Goal: Transaction & Acquisition: Purchase product/service

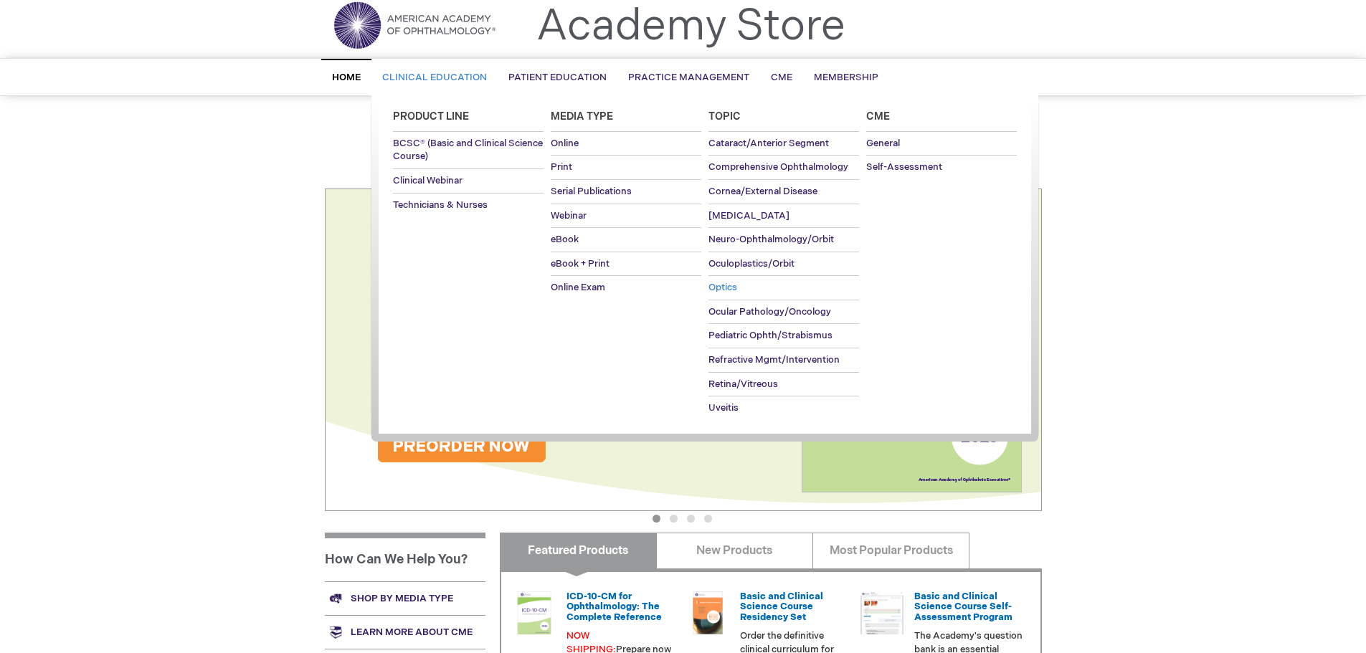
scroll to position [72, 0]
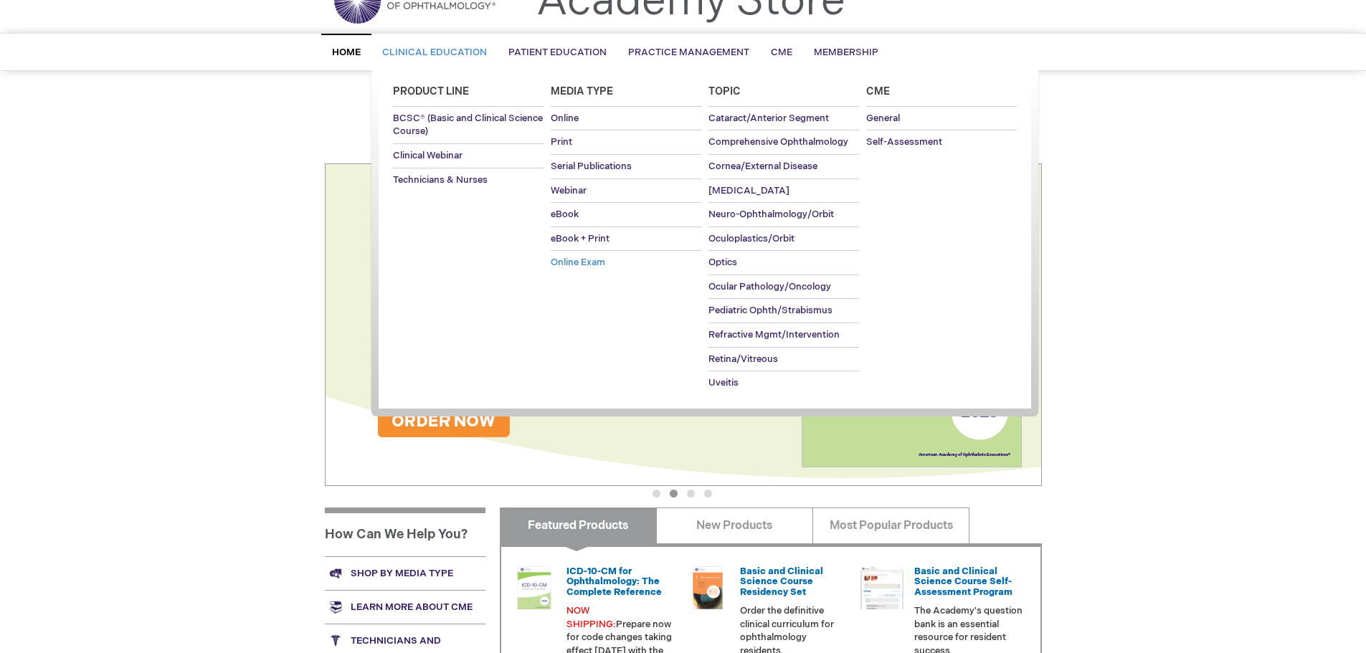
click at [585, 261] on span "Online Exam" at bounding box center [578, 262] width 54 height 11
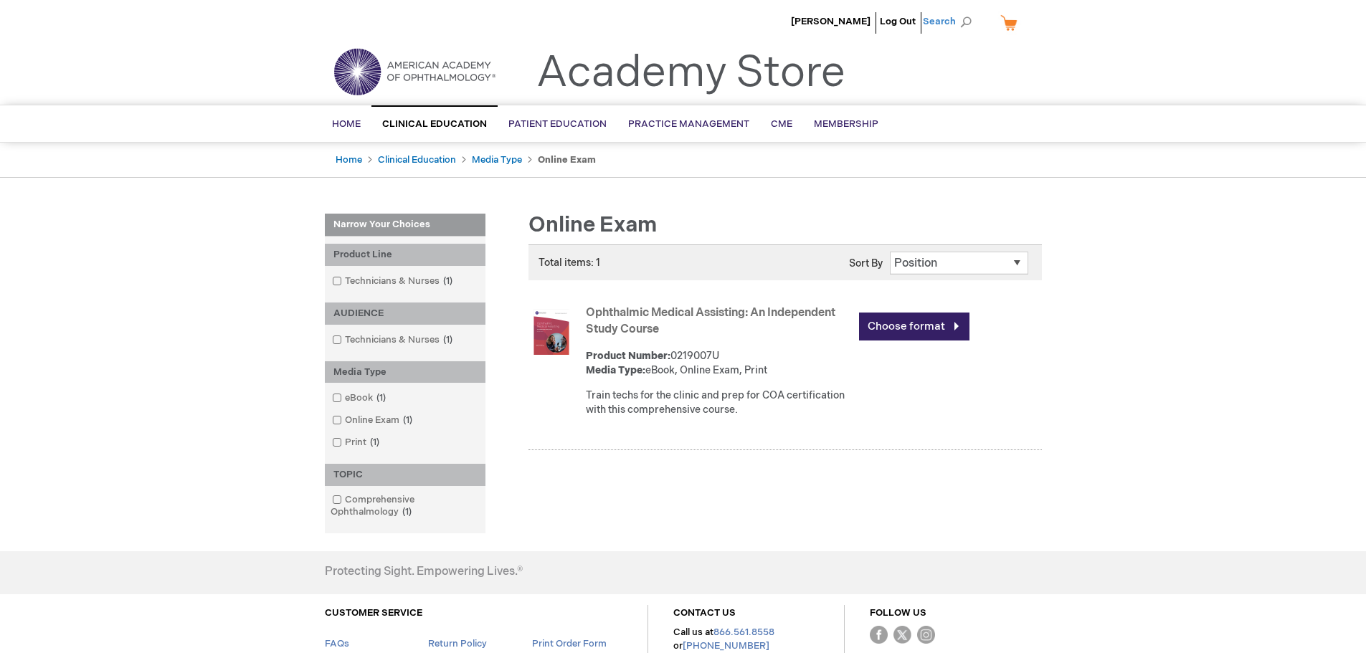
click at [966, 25] on span "Search" at bounding box center [950, 21] width 54 height 29
type input "billing"
click at [960, 11] on button "Search" at bounding box center [965, 22] width 11 height 23
click at [903, 91] on link "Fundamentals of Ophthalmic Coding" at bounding box center [912, 87] width 63 height 40
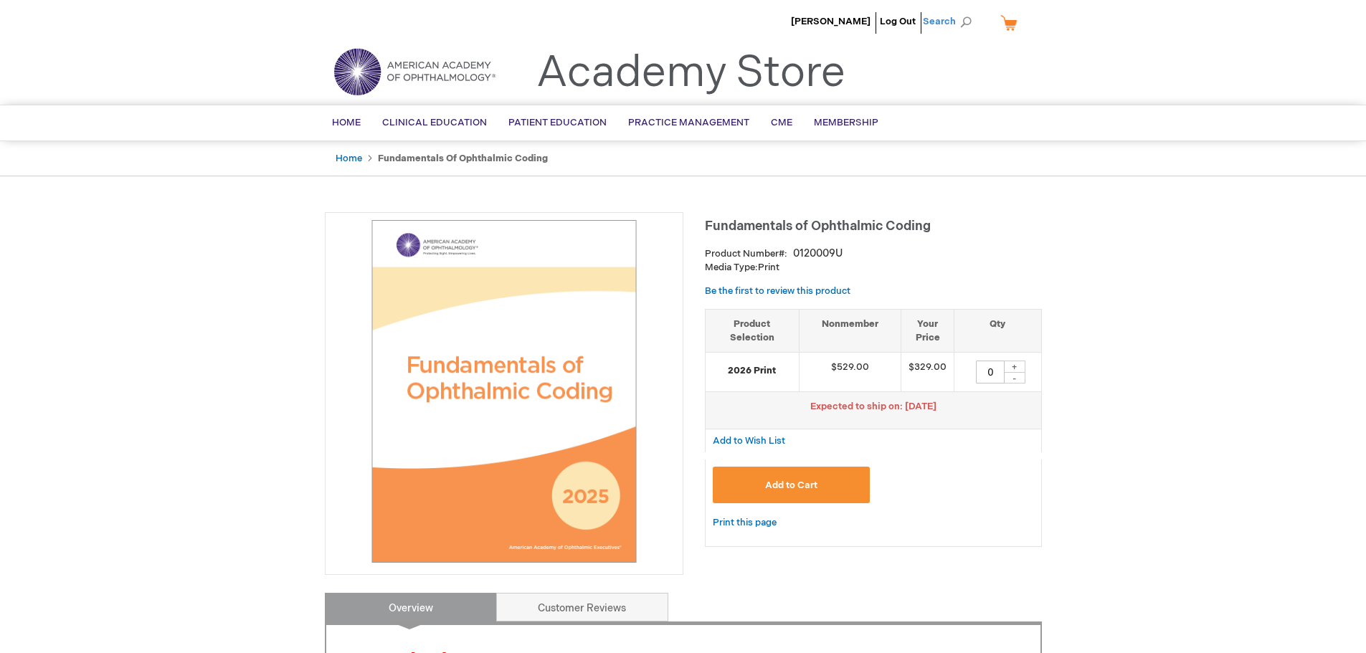
click at [947, 17] on span "Search" at bounding box center [950, 21] width 54 height 29
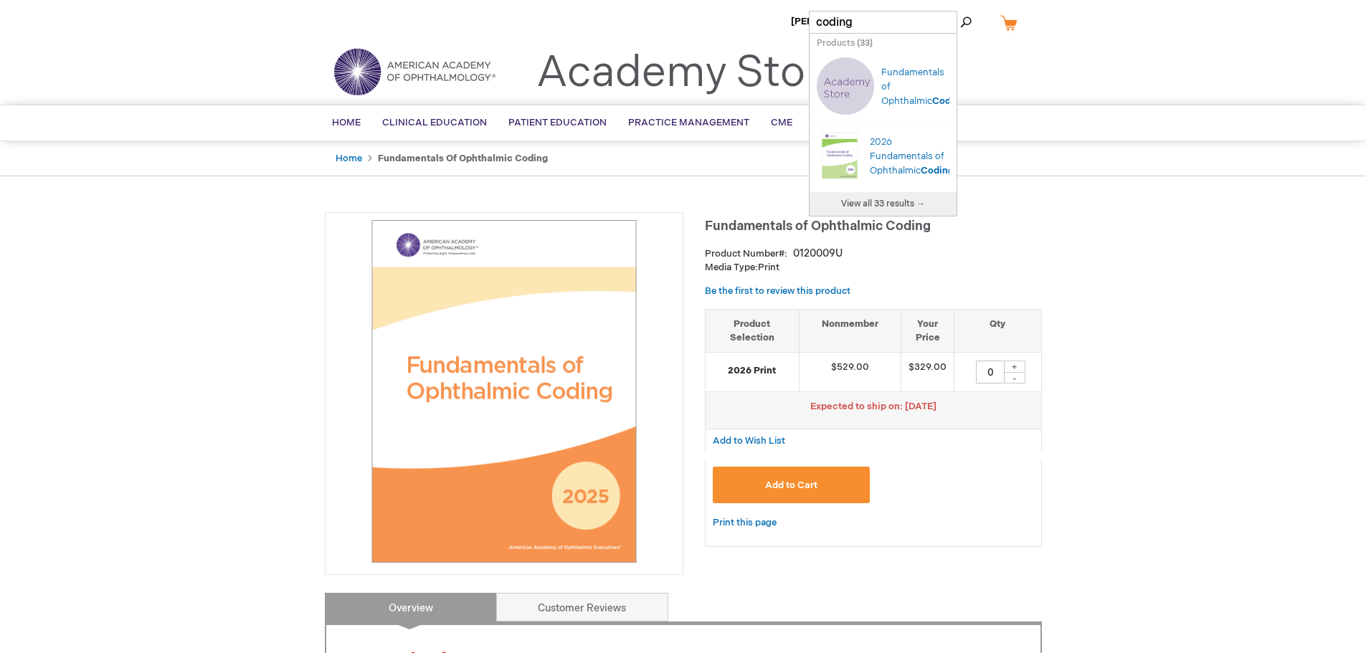
type input "coding"
click at [901, 203] on span "View all 33 results →" at bounding box center [883, 204] width 84 height 11
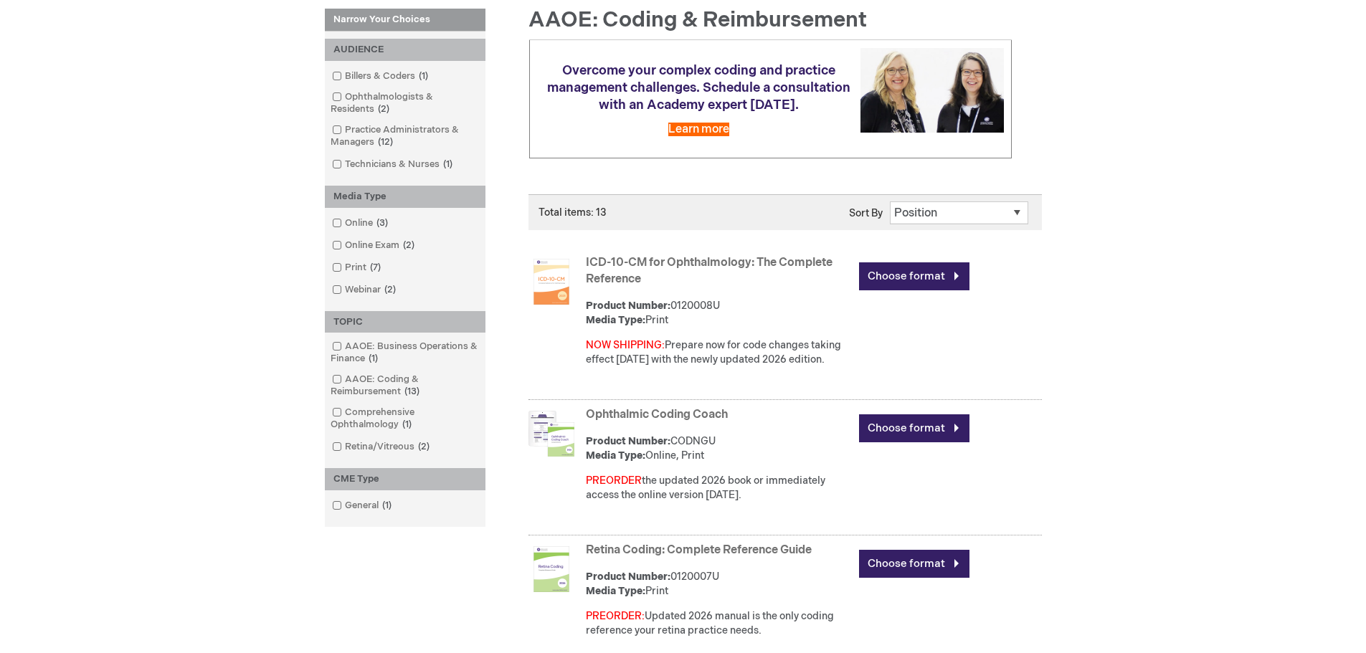
scroll to position [215, 0]
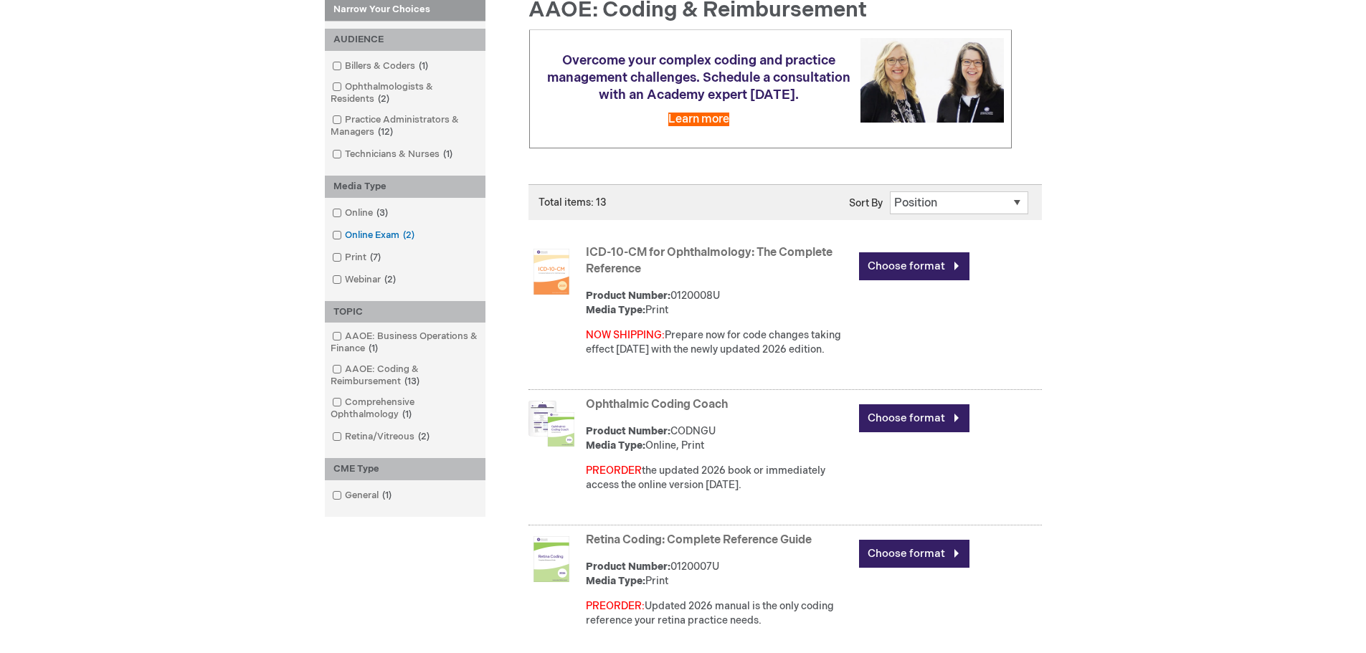
click at [366, 233] on link "Online Exam 2 items" at bounding box center [374, 236] width 92 height 14
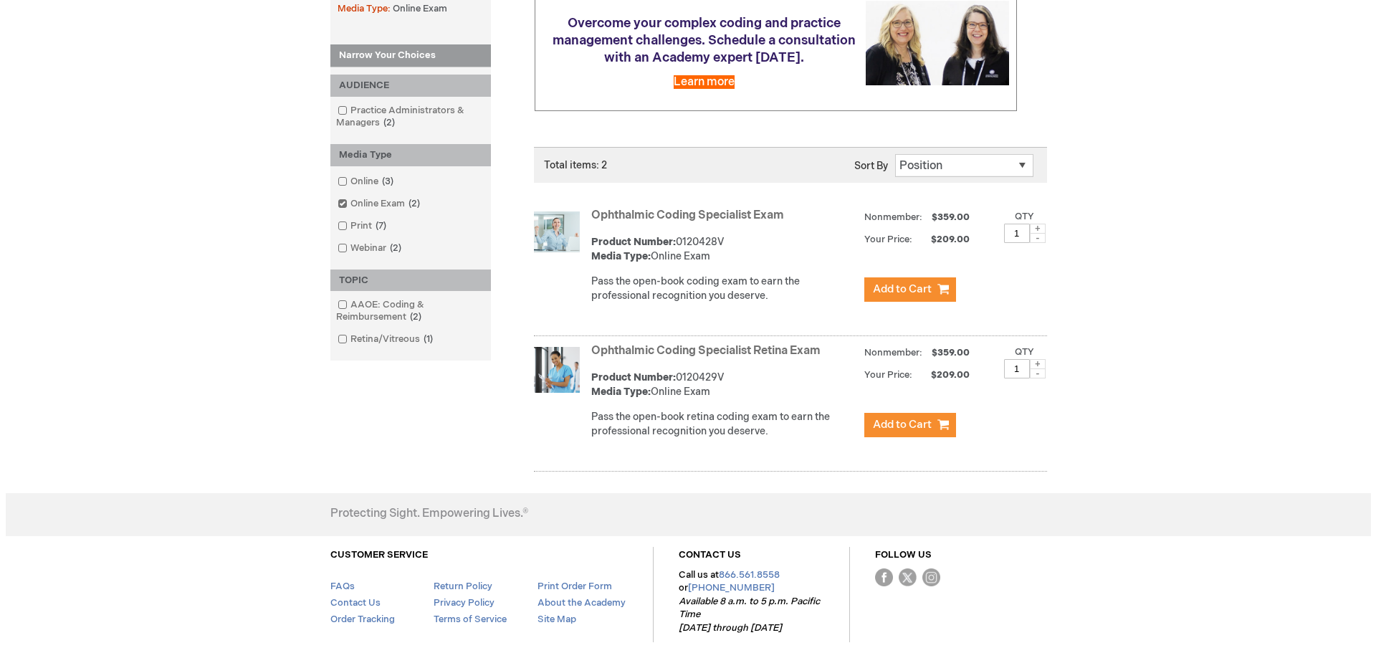
scroll to position [287, 0]
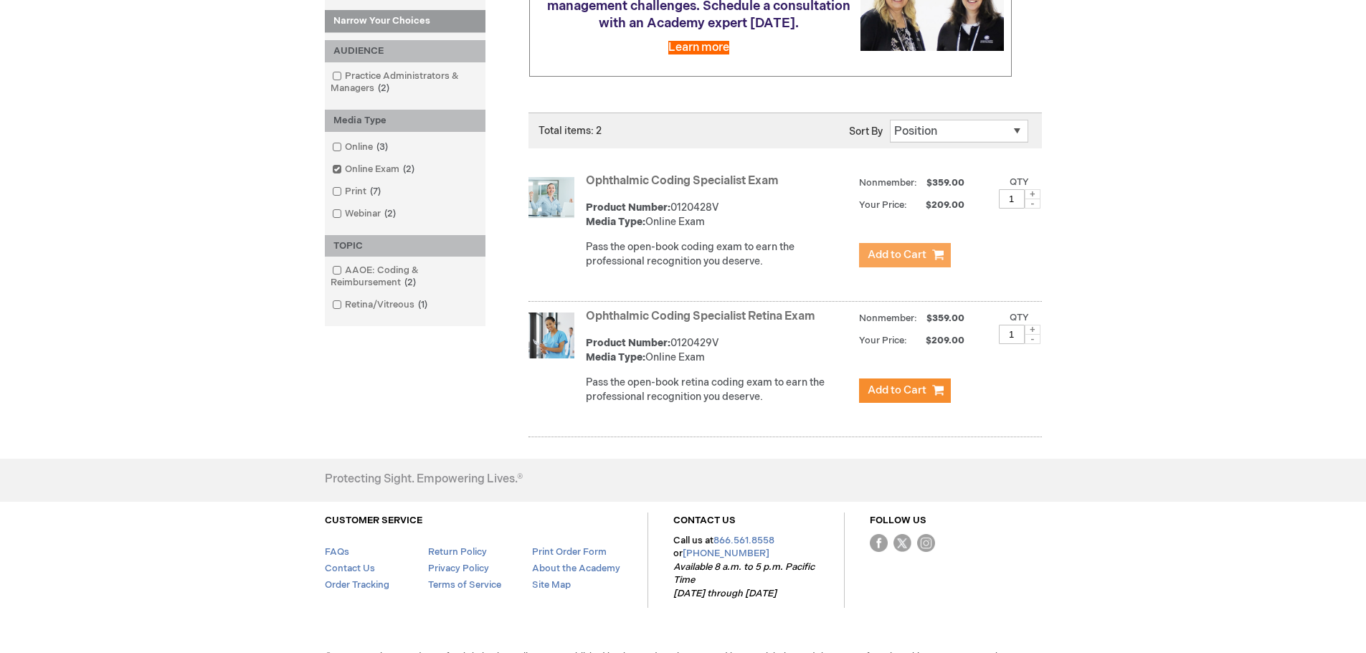
click at [900, 258] on span "Add to Cart" at bounding box center [896, 255] width 59 height 14
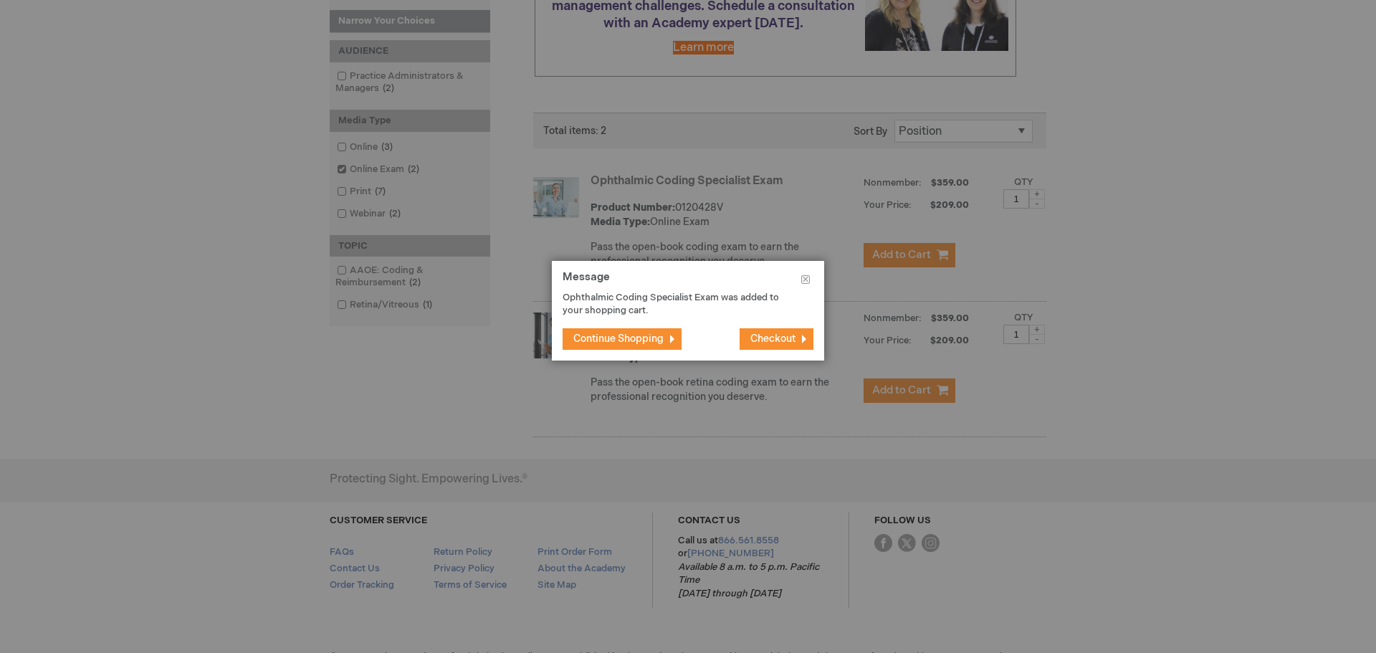
click at [765, 339] on span "Checkout" at bounding box center [773, 339] width 45 height 12
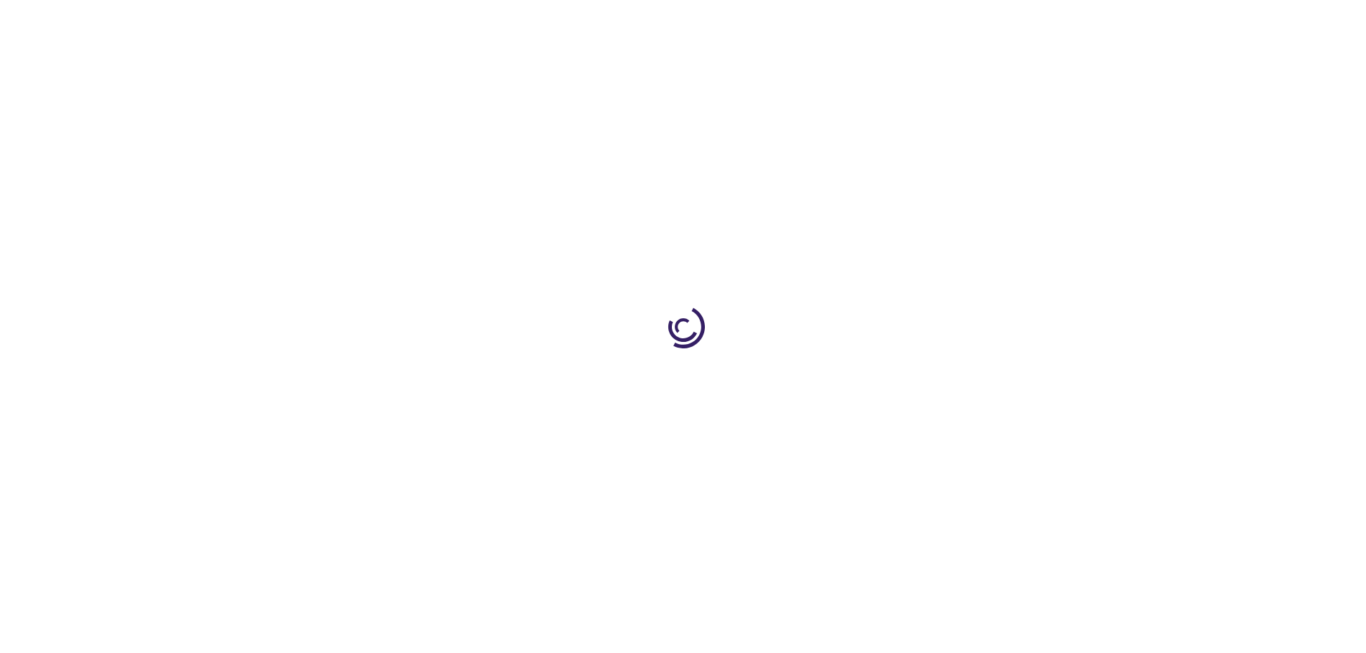
select select "US"
select select "22"
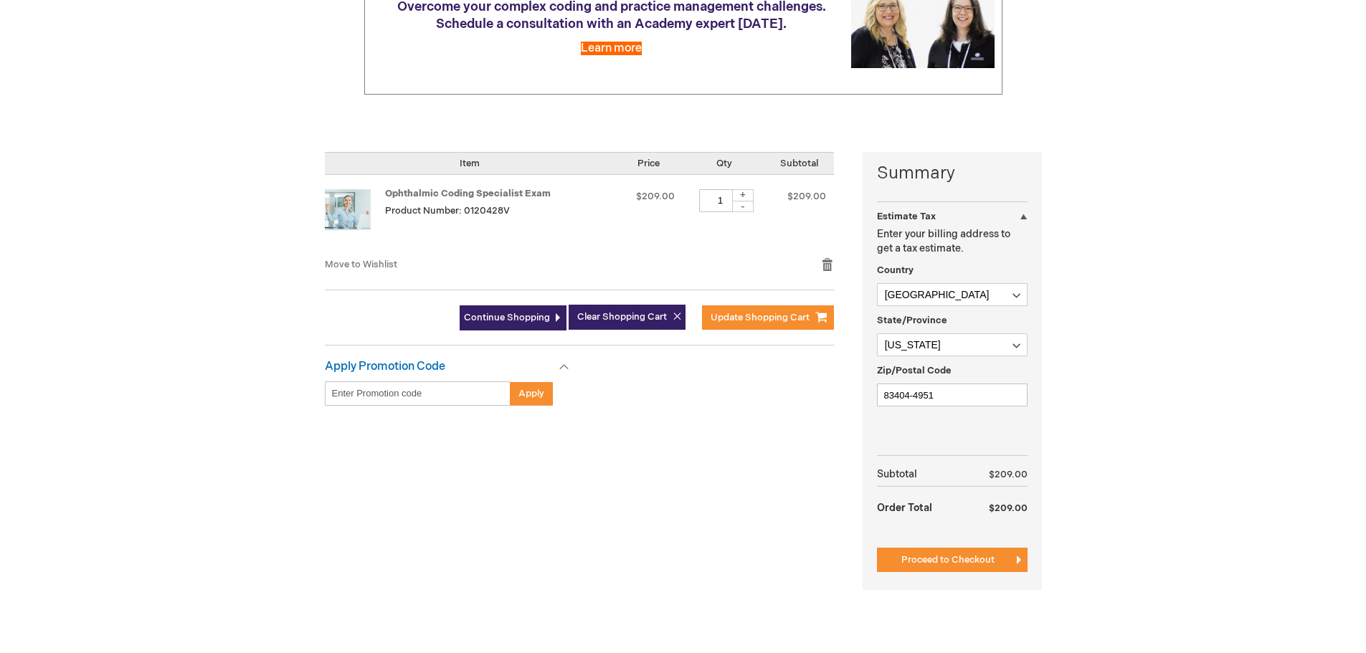
scroll to position [215, 0]
click at [950, 558] on span "Proceed to Checkout" at bounding box center [947, 558] width 93 height 11
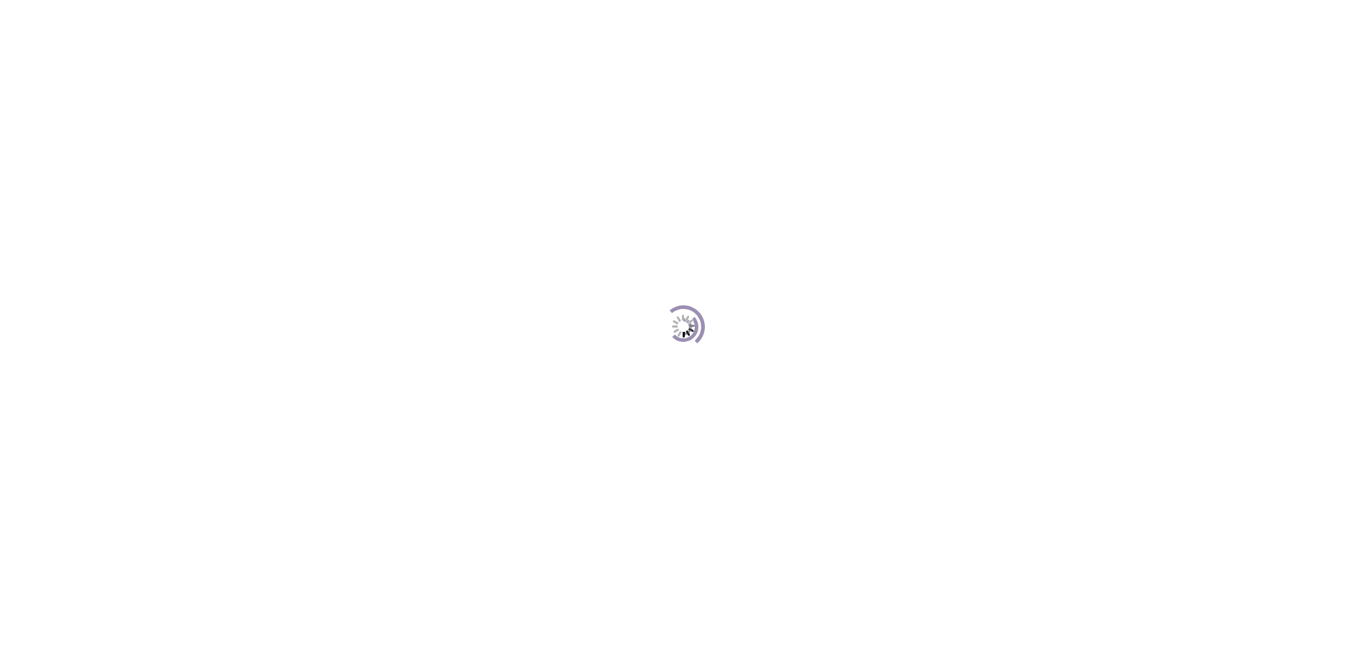
scroll to position [196, 0]
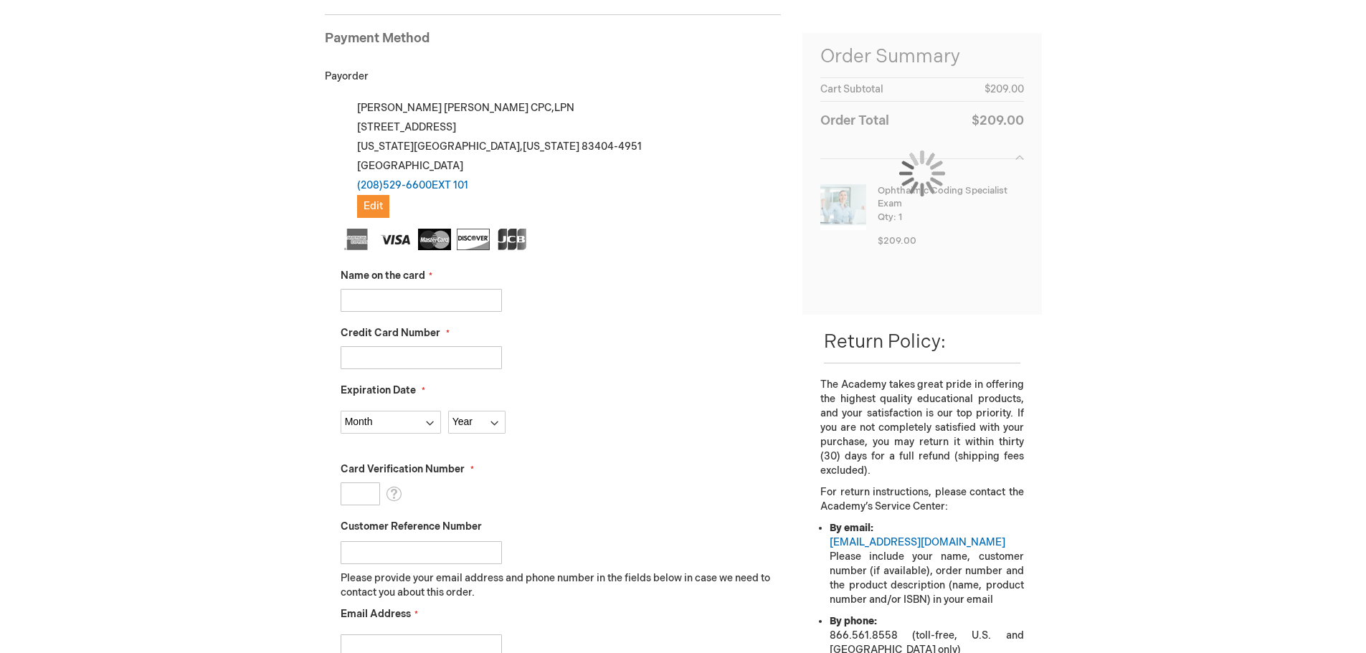
click at [399, 289] on input "Name on the card" at bounding box center [421, 300] width 161 height 23
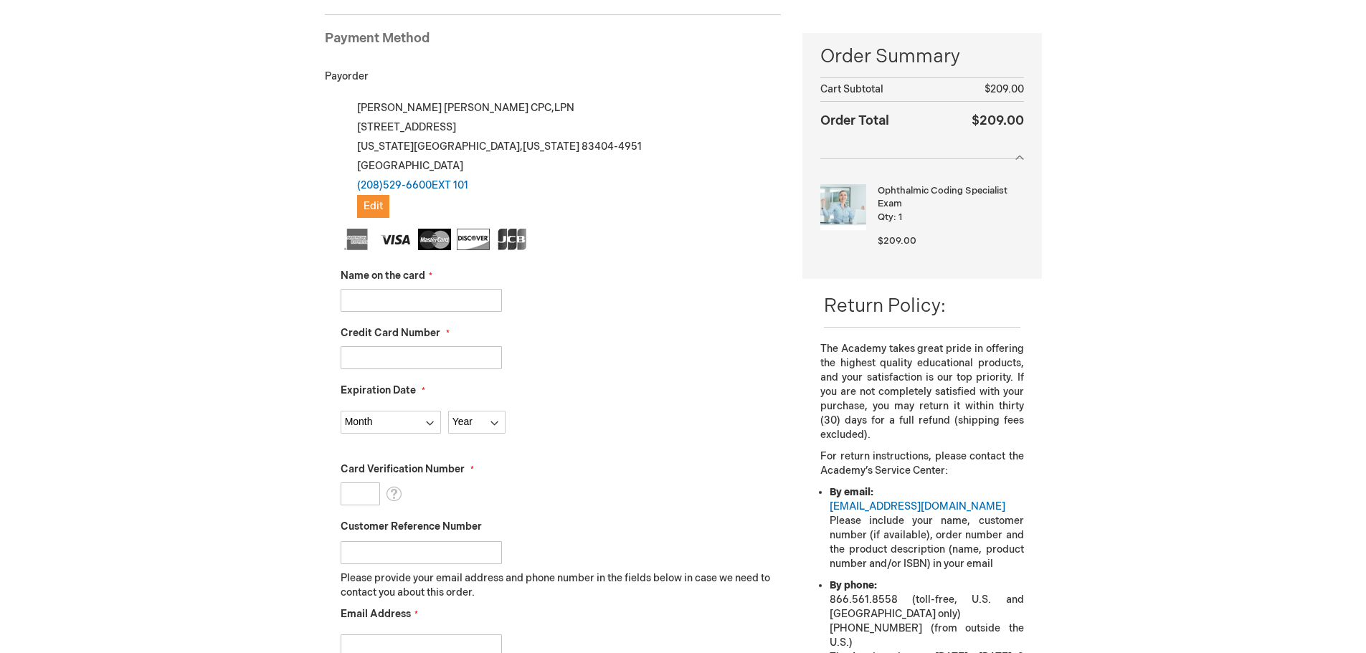
type input "[PERSON_NAME]"
type input "[CREDIT_CARD_NUMBER]"
select select "6"
select select "2029"
drag, startPoint x: 480, startPoint y: 360, endPoint x: 49, endPoint y: 361, distance: 430.9
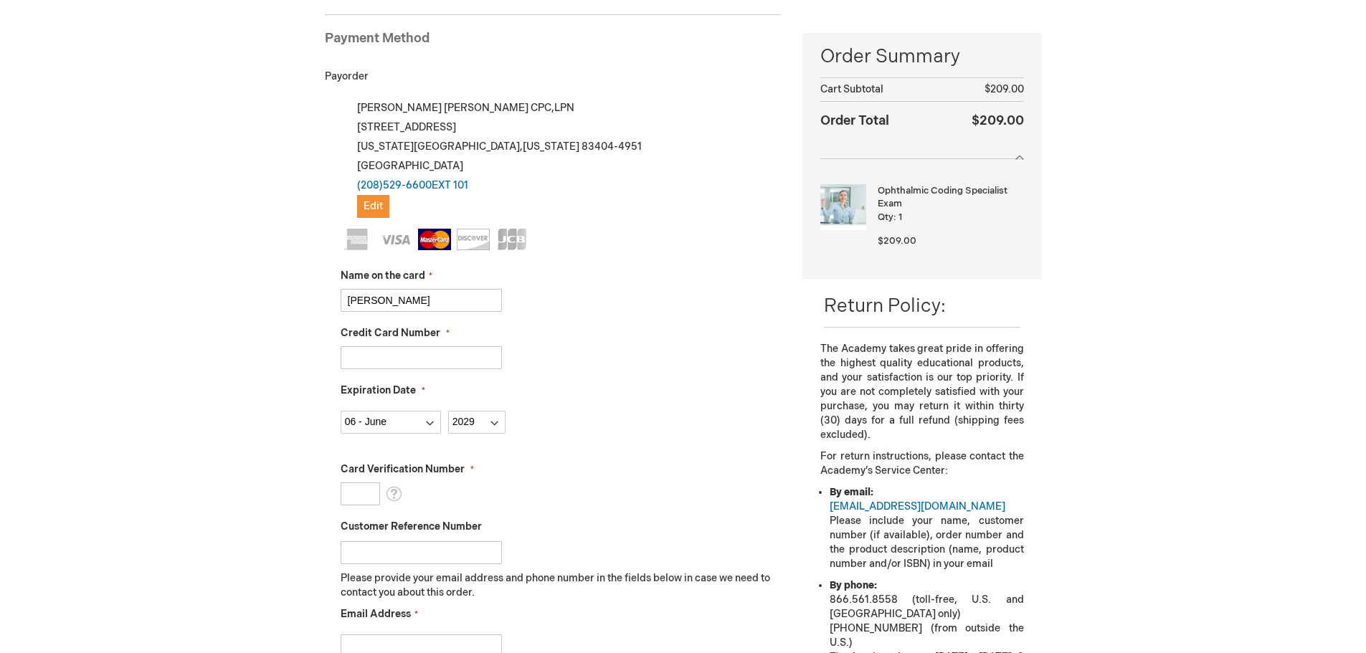
click at [49, 361] on div "Nicole Mikesell Log Out Search My Cart 1 1 items CLOSE RECENTLY ADDED ITEM(S) C…" at bounding box center [683, 518] width 1366 height 1429
drag, startPoint x: 429, startPoint y: 303, endPoint x: 267, endPoint y: 299, distance: 161.4
click at [267, 299] on div "Nicole Mikesell Log Out Search My Cart 1 1 items CLOSE RECENTLY ADDED ITEM(S) C…" at bounding box center [683, 518] width 1366 height 1429
drag, startPoint x: 391, startPoint y: 430, endPoint x: 267, endPoint y: 419, distance: 123.8
click at [267, 419] on div "Nicole Mikesell Log Out Search My Cart 1 1 items CLOSE RECENTLY ADDED ITEM(S) C…" at bounding box center [683, 518] width 1366 height 1429
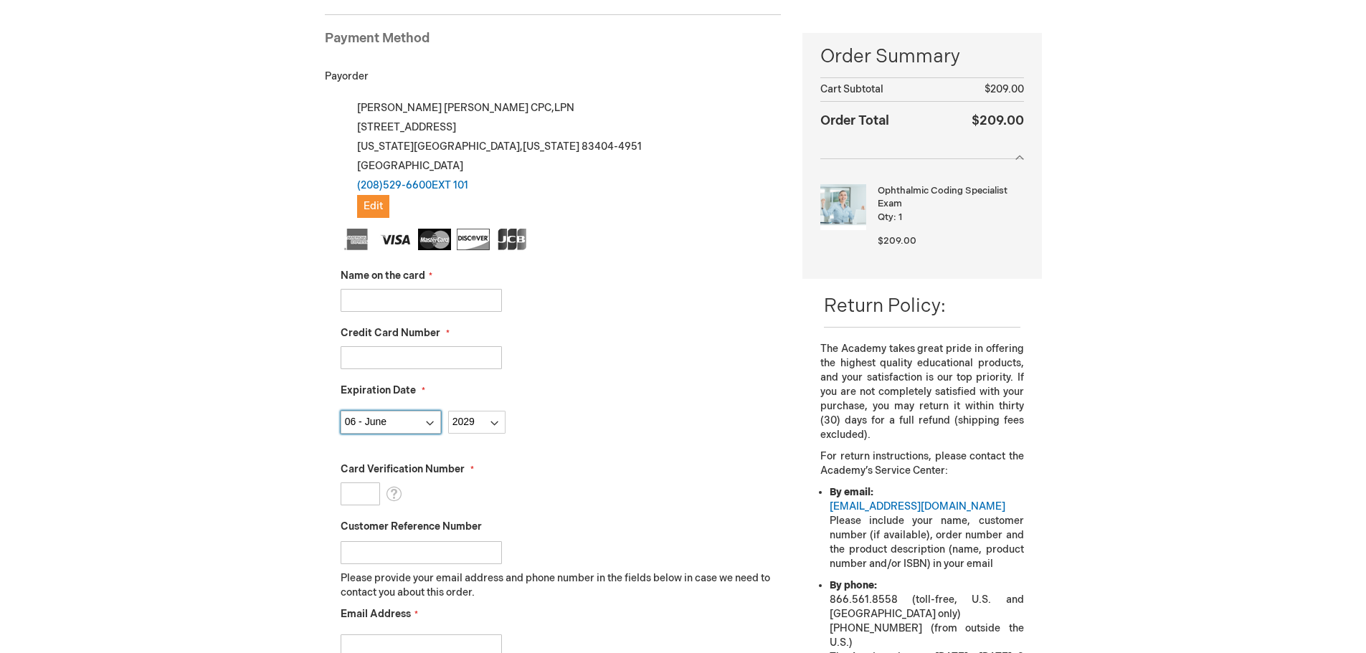
click at [393, 422] on select "Month 01 - January 02 - February 03 - March 04 - April 05 - May 06 - June 07 - …" at bounding box center [391, 422] width 100 height 23
click at [415, 286] on div "Name on the card" at bounding box center [561, 290] width 441 height 43
click at [415, 290] on input "Name on the card" at bounding box center [421, 300] width 161 height 23
type input "[PERSON_NAME]"
type input "4802138142916287"
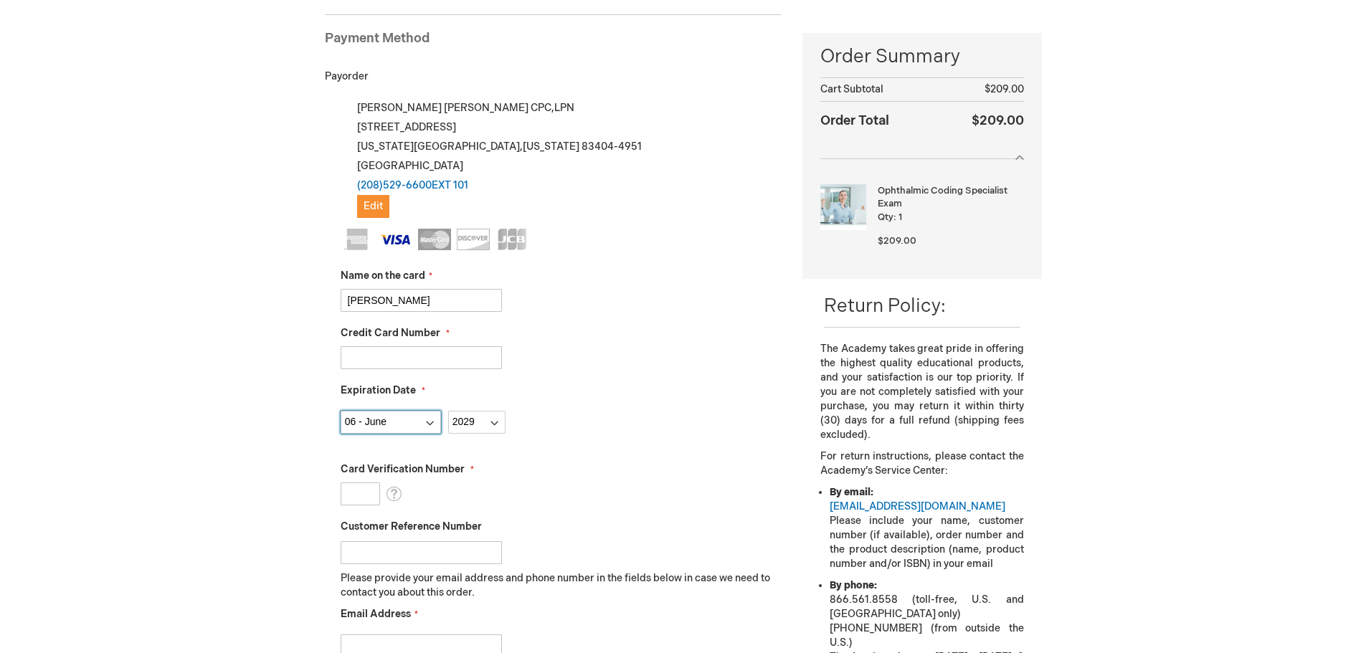
click at [407, 419] on select "Month 01 - January 02 - February 03 - March 04 - April 05 - May 06 - June 07 - …" at bounding box center [391, 422] width 100 height 23
select select "4"
click at [341, 411] on select "Month 01 - January 02 - February 03 - March 04 - April 05 - May 06 - June 07 - …" at bounding box center [391, 422] width 100 height 23
click at [484, 423] on select "Year 2025 2026 2027 2028 2029 2030 2031 2032 2033 2034 2035" at bounding box center [476, 422] width 57 height 23
select select "2028"
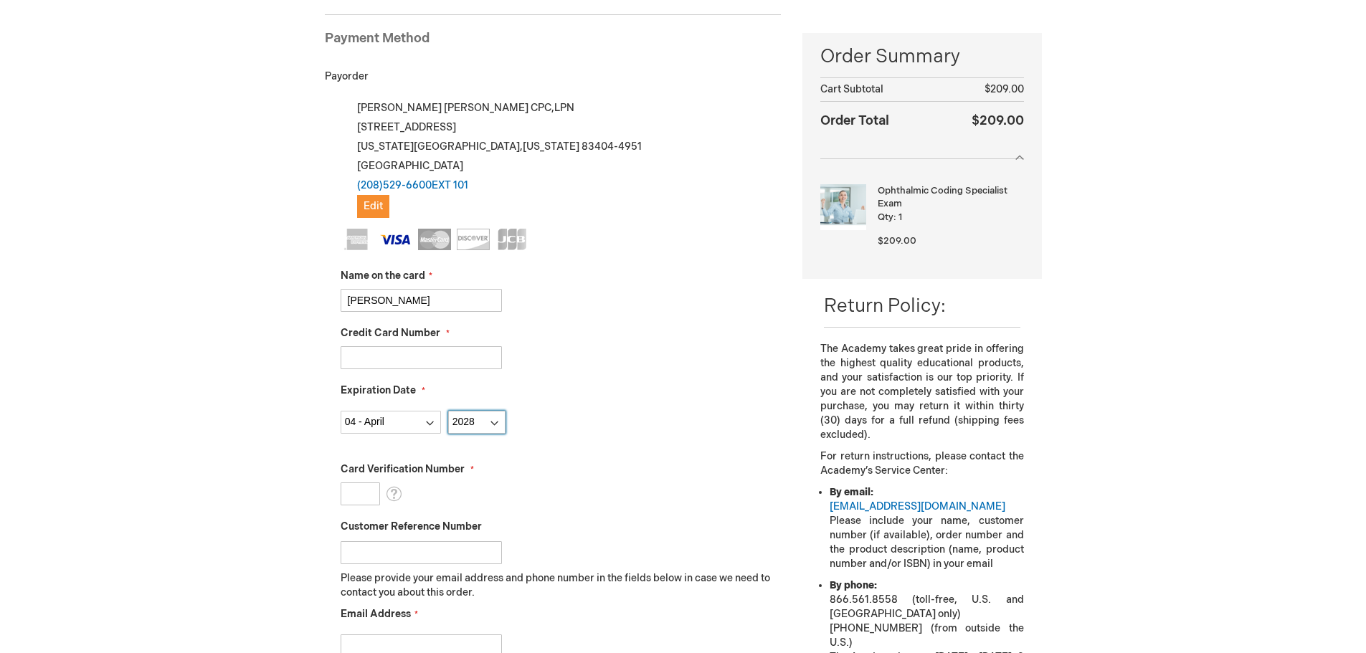
click at [448, 411] on select "Year 2025 2026 2027 2028 2029 2030 2031 2032 2033 2034 2035" at bounding box center [476, 422] width 57 height 23
click at [362, 493] on input "Card Verification Number" at bounding box center [360, 493] width 39 height 23
type input "411"
click at [400, 553] on input "Customer Reference Number" at bounding box center [421, 552] width 161 height 23
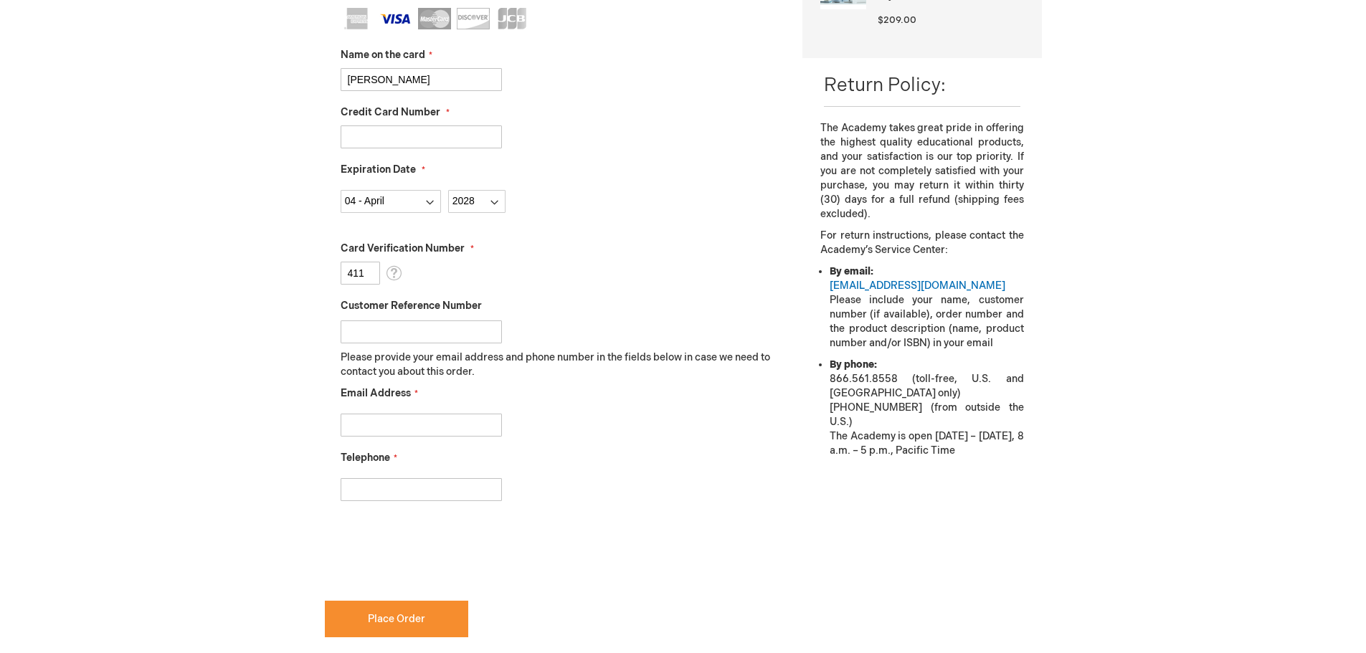
scroll to position [483, 0]
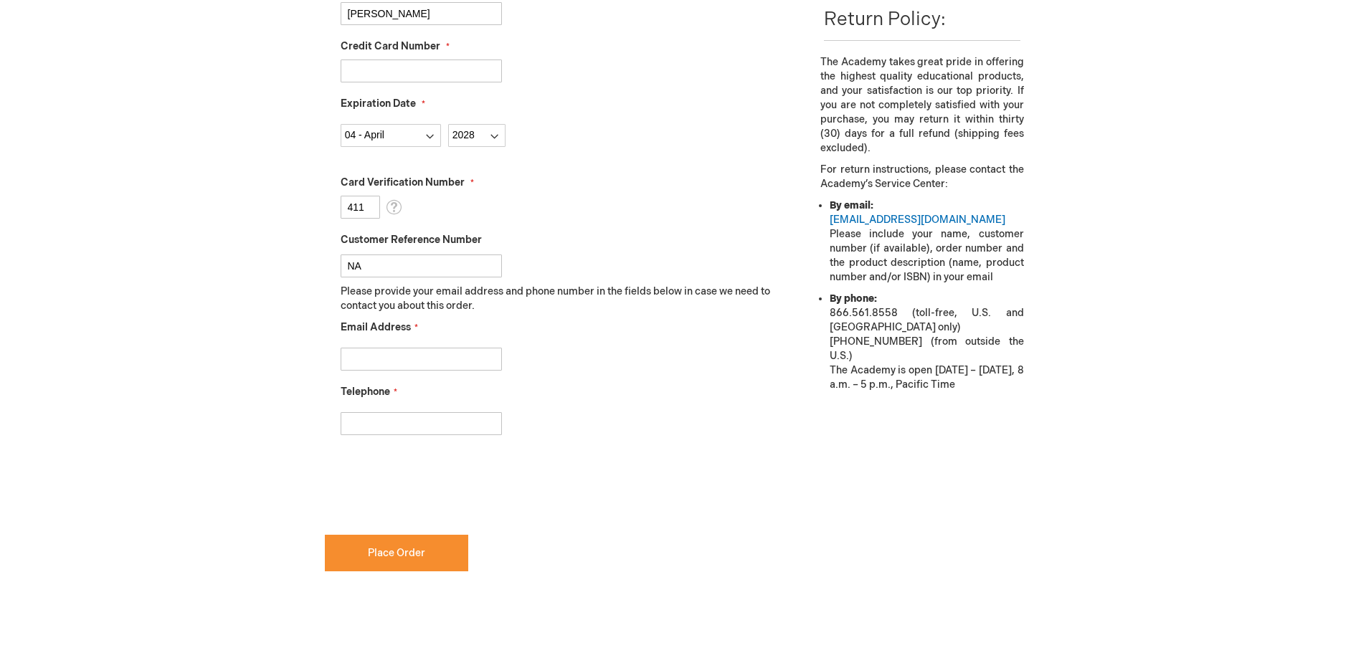
type input "NA"
click at [404, 356] on input "Email Address" at bounding box center [421, 359] width 161 height 23
type input "nmikesell@premieridaho.com"
type input "2085296600"
checkbox input "true"
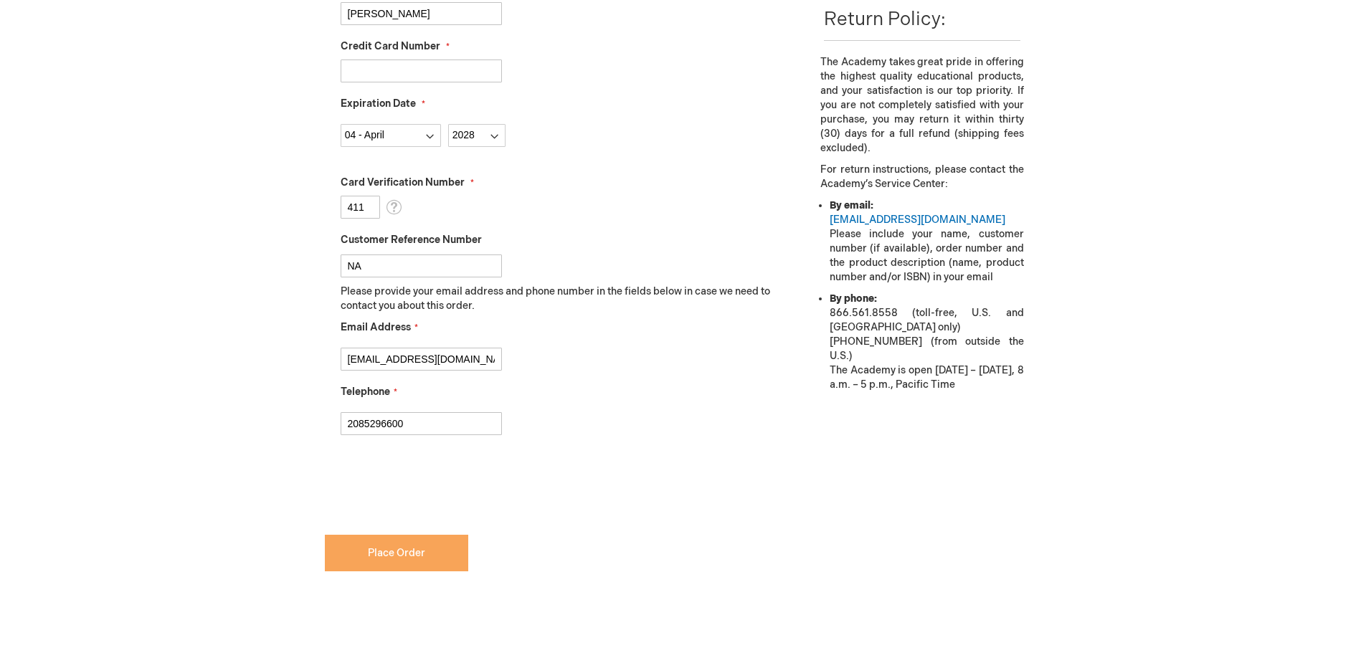
click at [428, 559] on button "Place Order" at bounding box center [396, 553] width 143 height 37
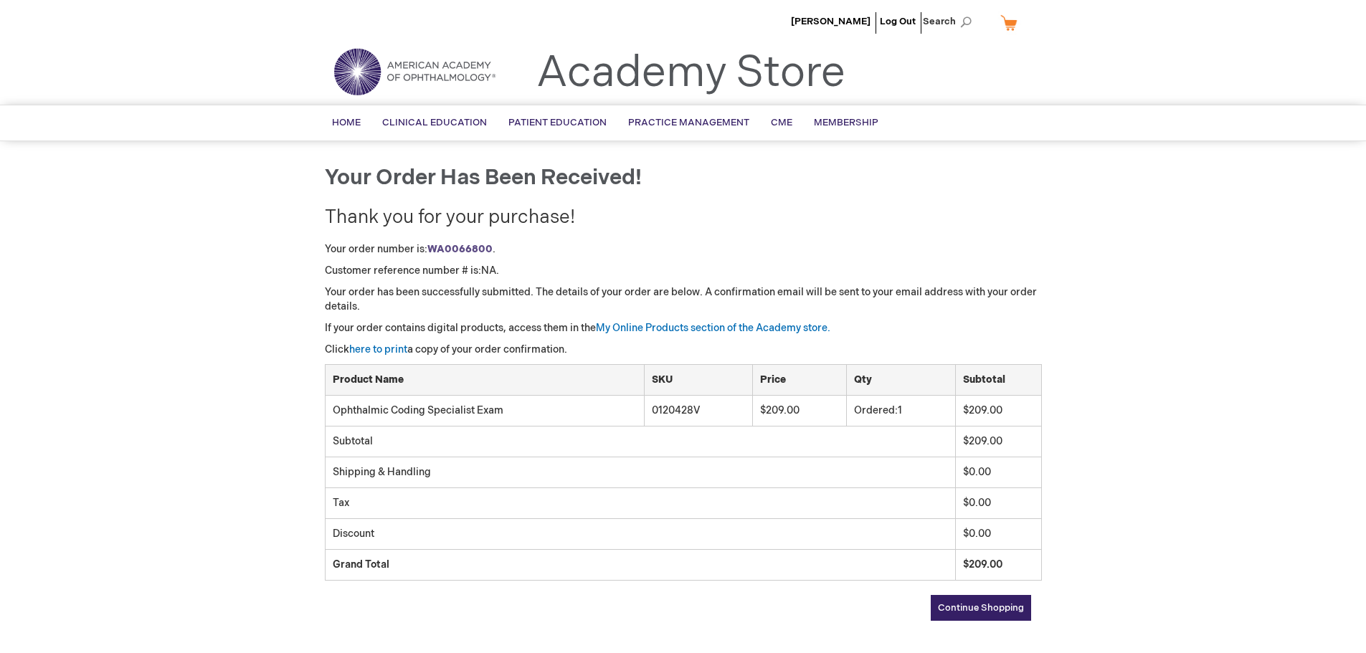
scroll to position [72, 0]
